Goal: Check status: Check status

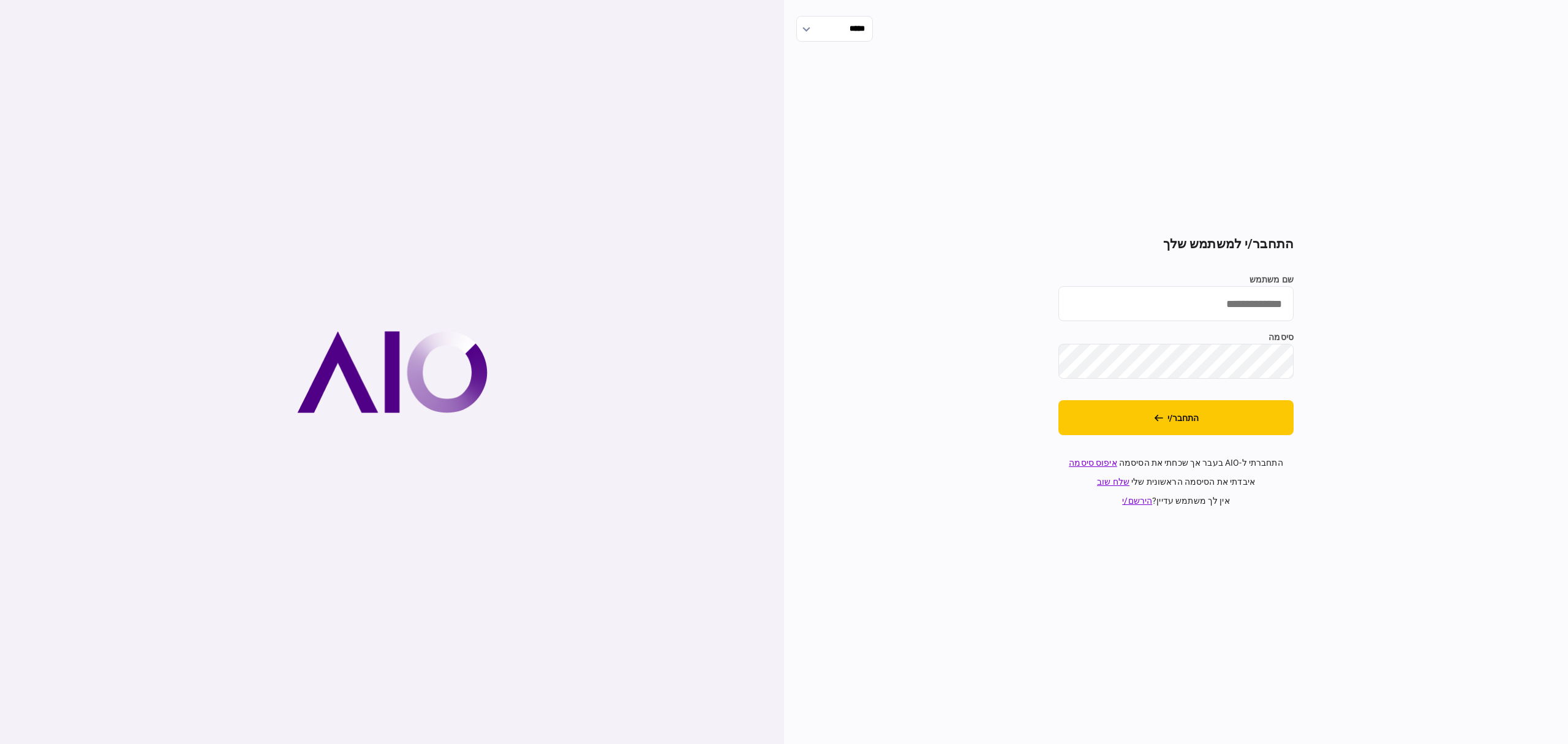
type input "**********"
click at [1206, 421] on button "התחבר/י" at bounding box center [1176, 417] width 236 height 35
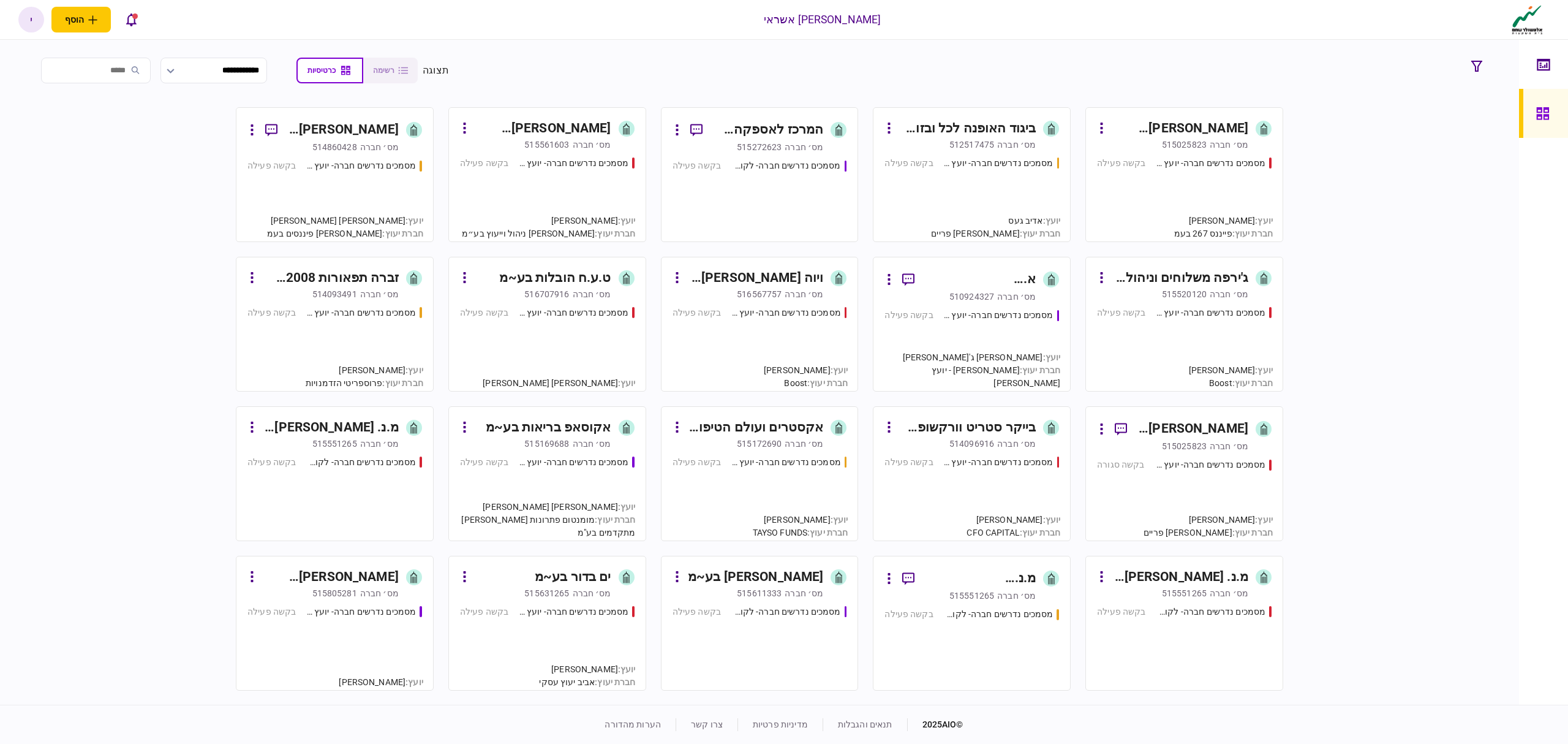
click at [1137, 168] on div "בקשה פעילה" at bounding box center [1122, 163] width 49 height 13
click at [1165, 187] on div "מסמכים נדרשים חברה- יועץ - תהליך חברה בקשה פעילה" at bounding box center [1184, 193] width 175 height 74
